Goal: Check status: Check status

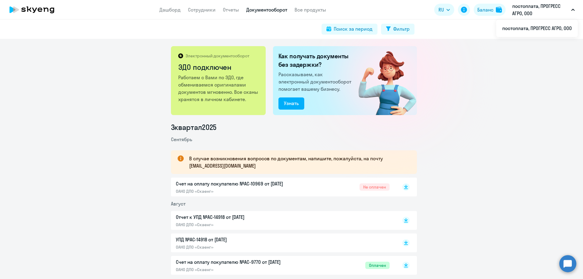
scroll to position [91, 0]
click at [484, 12] on div "Баланс" at bounding box center [485, 9] width 16 height 7
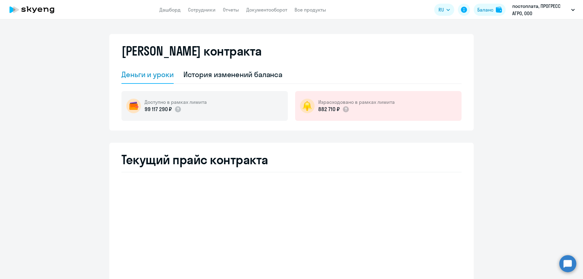
select select "english_adult_not_native_speaker"
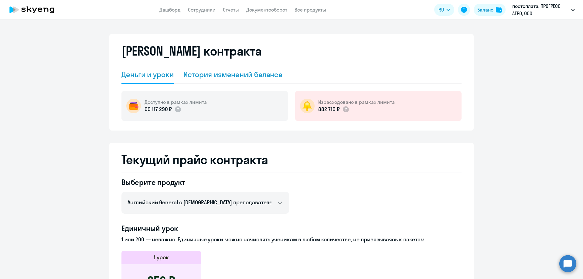
click at [226, 74] on div "История изменений баланса" at bounding box center [232, 75] width 99 height 10
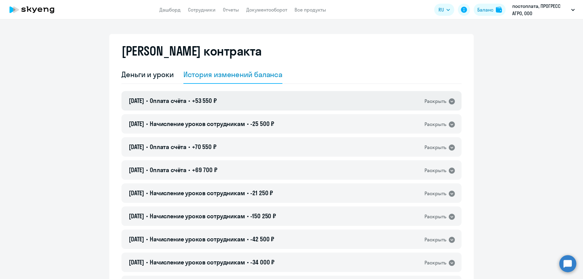
click at [448, 101] on icon at bounding box center [451, 101] width 7 height 7
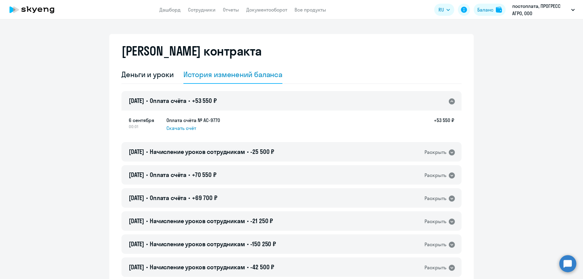
click at [449, 101] on icon at bounding box center [452, 101] width 6 height 6
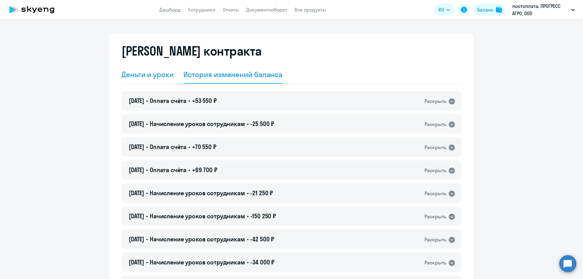
click at [135, 76] on div "Деньги и уроки" at bounding box center [147, 75] width 52 height 10
